Goal: Task Accomplishment & Management: Use online tool/utility

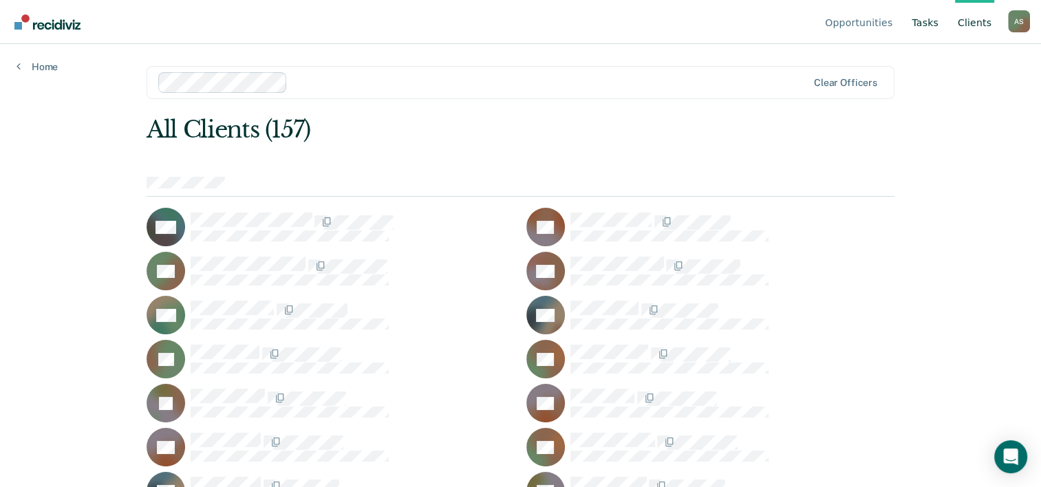
click at [931, 23] on link "Tasks" at bounding box center [925, 22] width 32 height 44
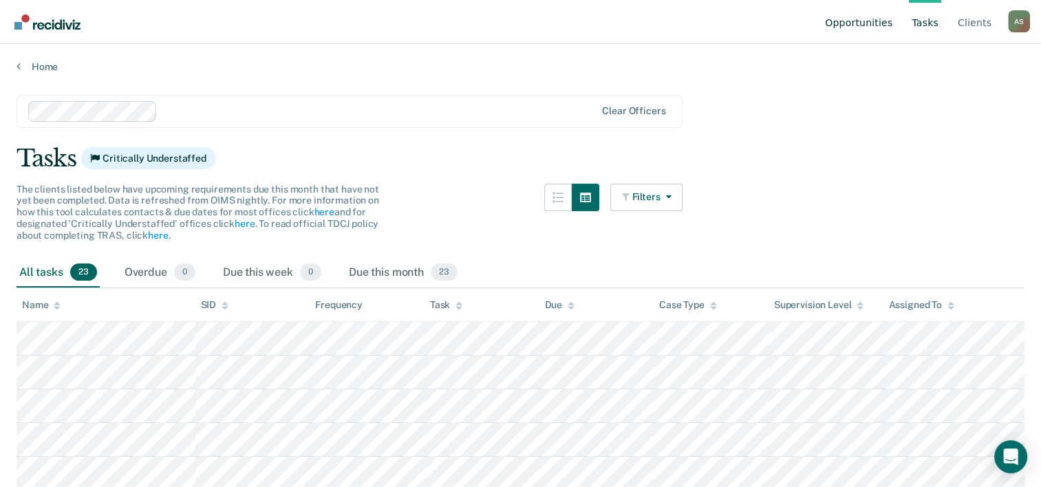
click at [837, 20] on link "Opportunities" at bounding box center [858, 22] width 73 height 44
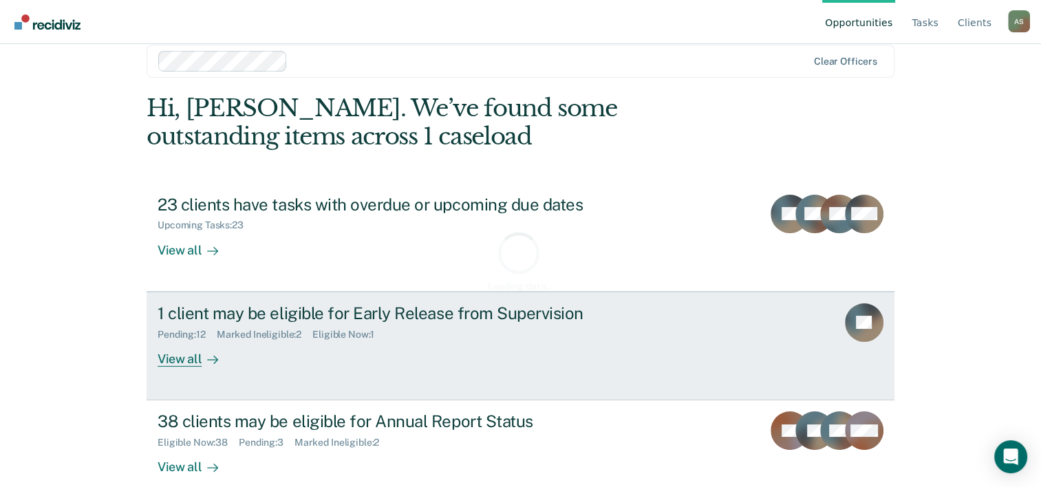
scroll to position [42, 0]
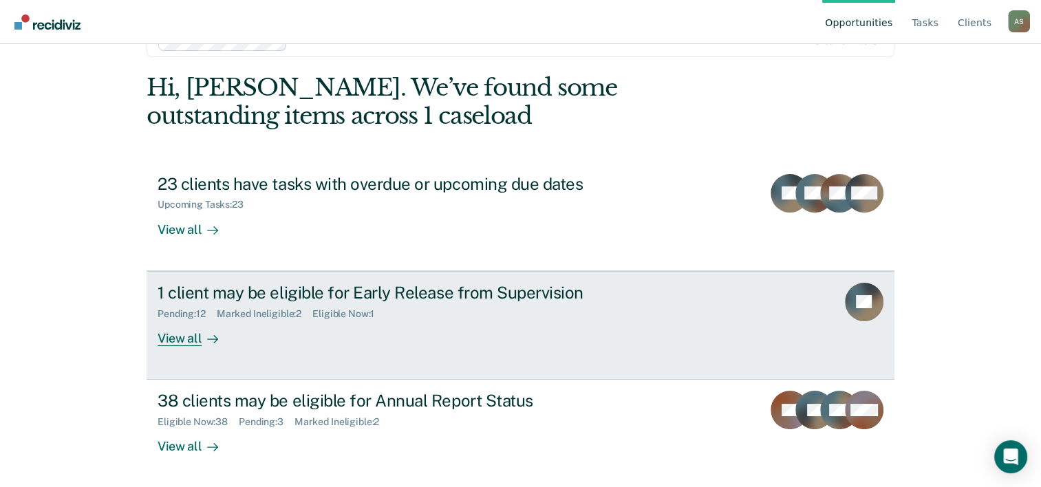
click at [239, 288] on div "1 client may be eligible for Early Release from Supervision" at bounding box center [399, 293] width 483 height 20
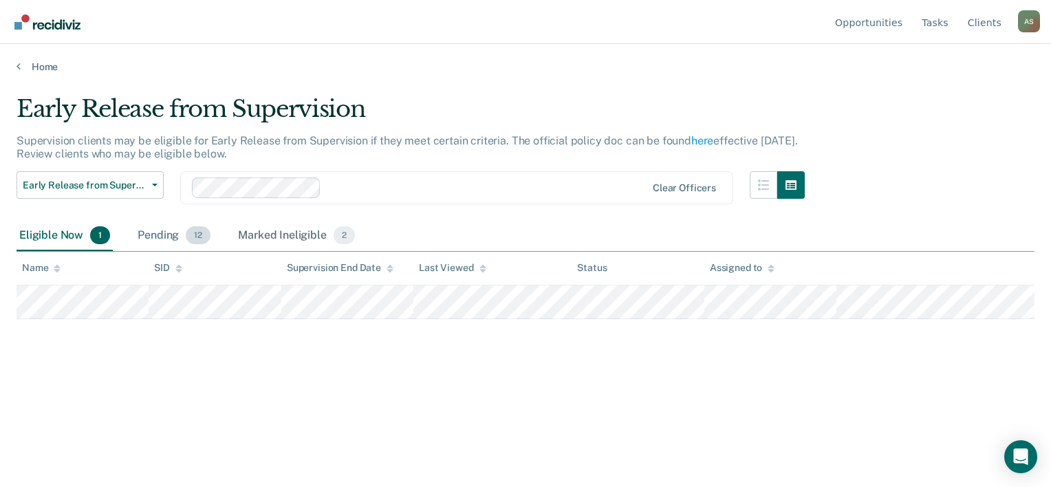
click at [195, 235] on span "12" at bounding box center [198, 235] width 25 height 18
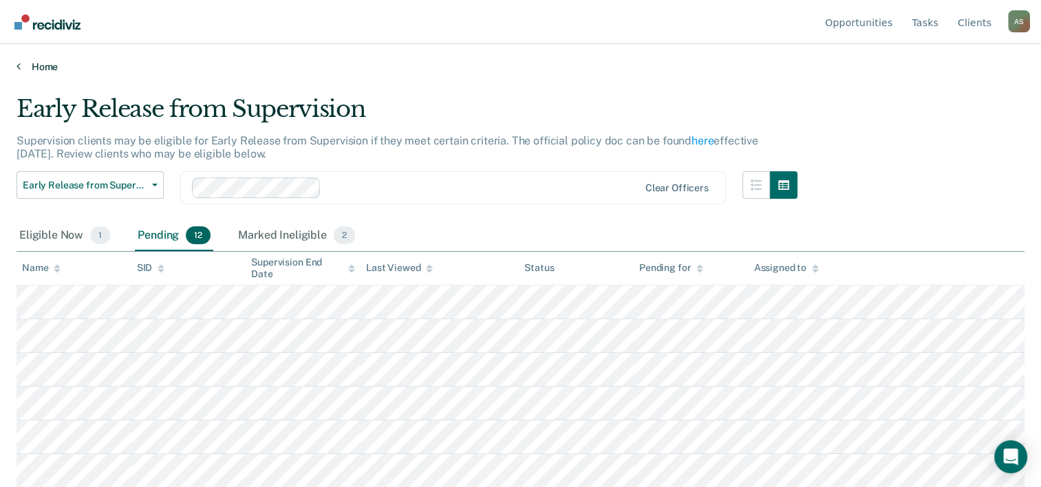
click at [38, 66] on link "Home" at bounding box center [521, 67] width 1008 height 12
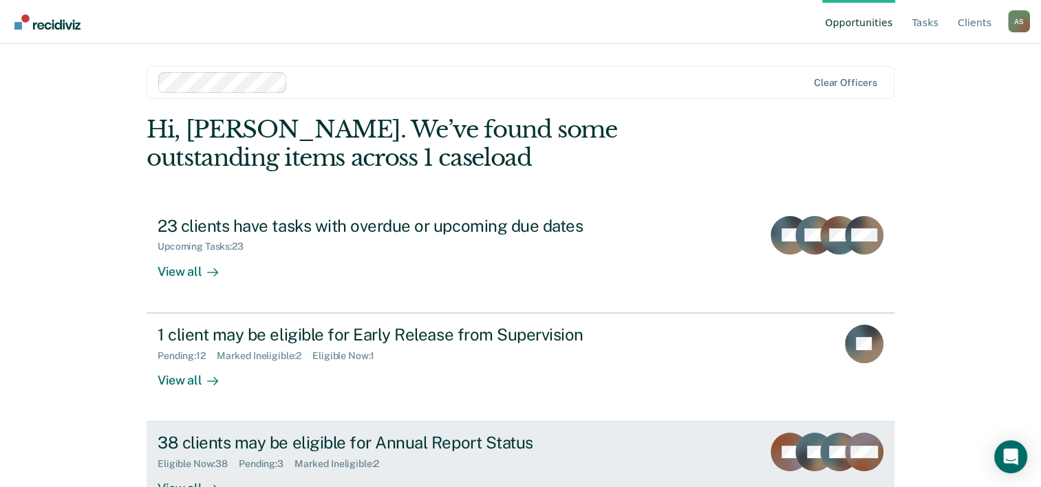
click at [238, 435] on div "38 clients may be eligible for Annual Report Status" at bounding box center [399, 443] width 483 height 20
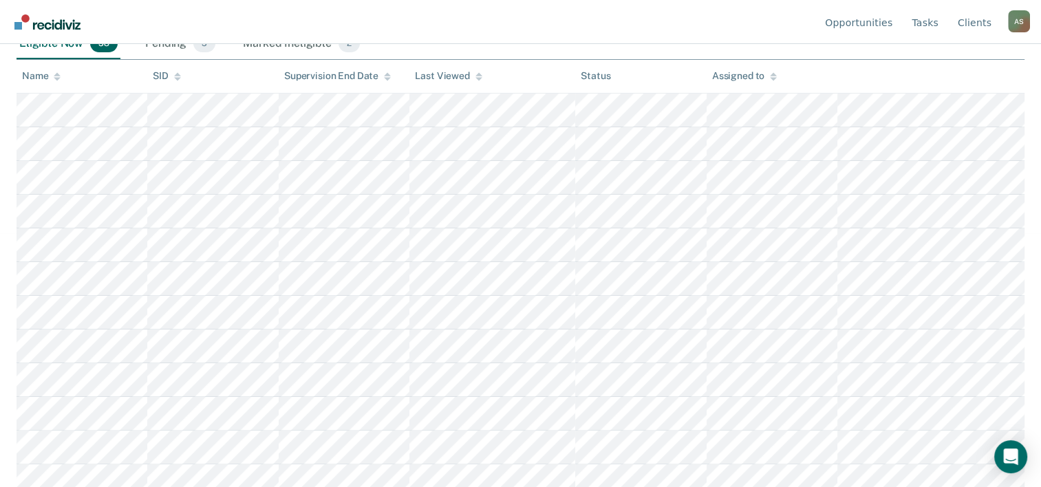
scroll to position [69, 0]
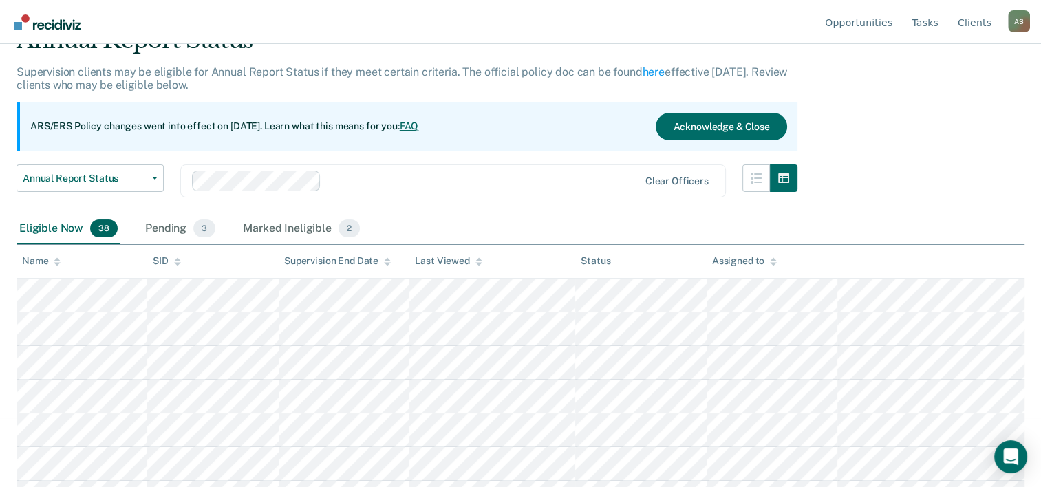
click at [55, 258] on icon at bounding box center [57, 261] width 7 height 9
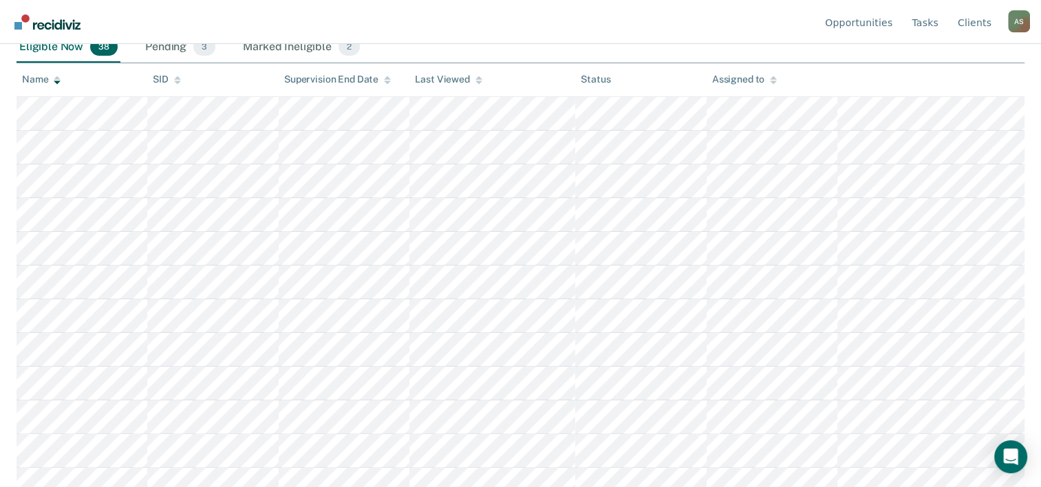
scroll to position [275, 0]
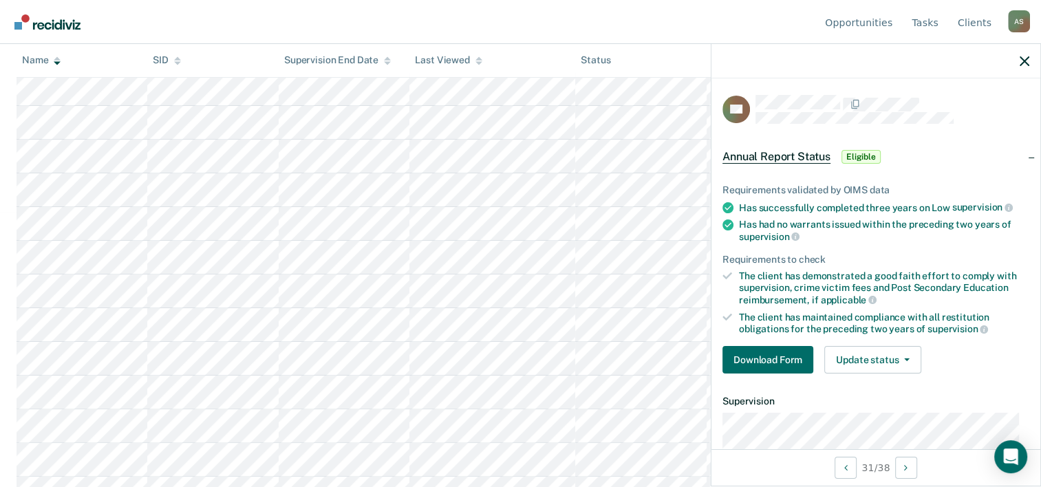
click at [651, 47] on th "Status" at bounding box center [640, 61] width 131 height 34
click at [1021, 61] on icon "button" at bounding box center [1025, 61] width 10 height 10
